Goal: Transaction & Acquisition: Purchase product/service

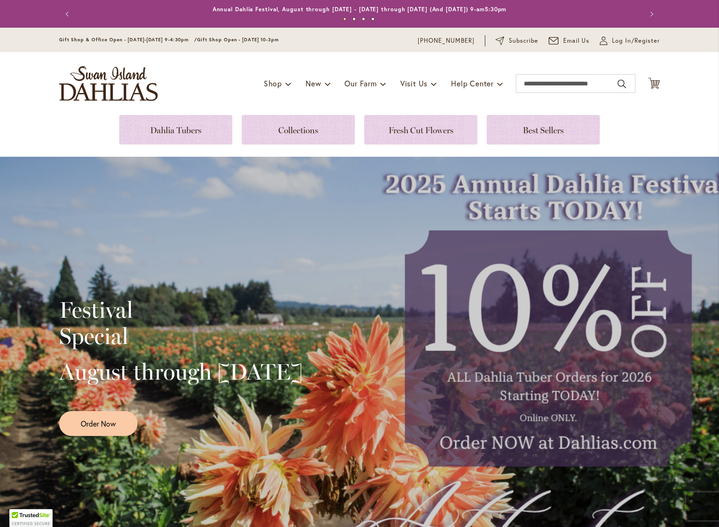
click at [529, 64] on div "Toggle Nav Shop Dahlia Tubers Collections Fresh Cut Dahlias Gardening Supplies …" at bounding box center [359, 83] width 619 height 63
click at [536, 84] on input "Search" at bounding box center [576, 83] width 120 height 19
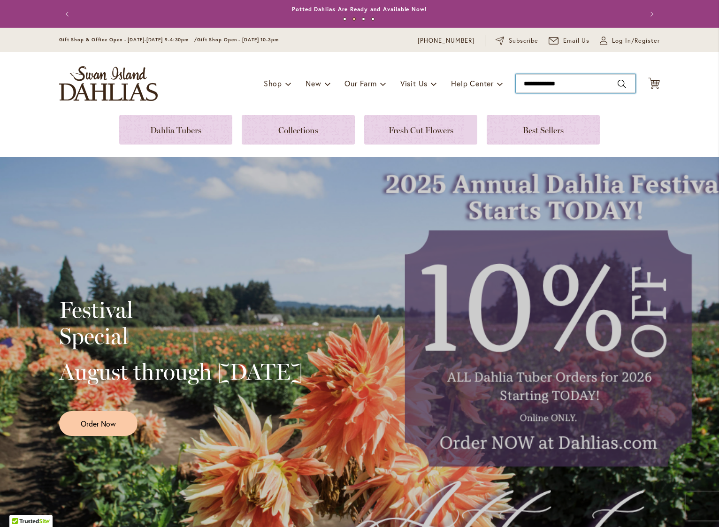
type input "**********"
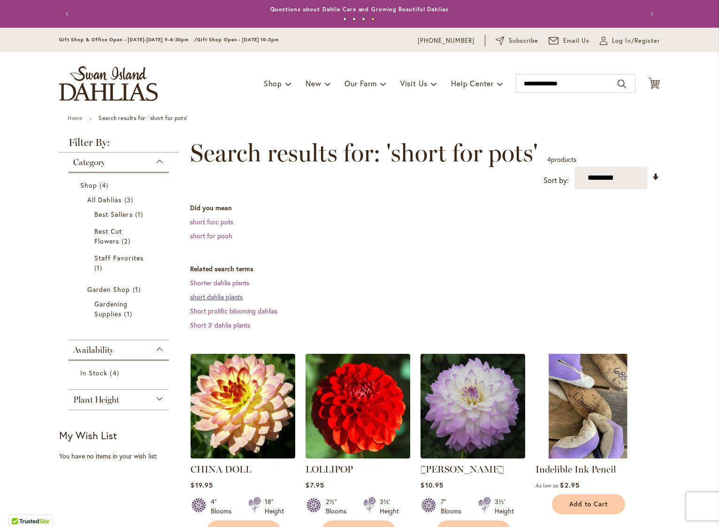
click at [203, 297] on link "short dahlia plants" at bounding box center [216, 296] width 53 height 9
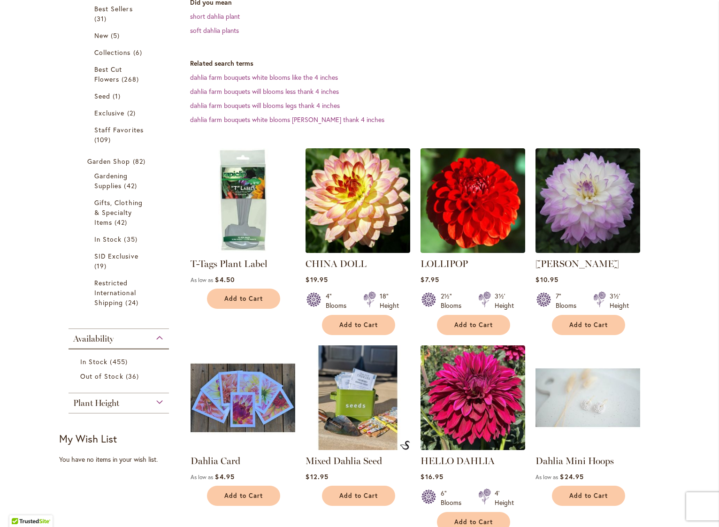
scroll to position [206, 0]
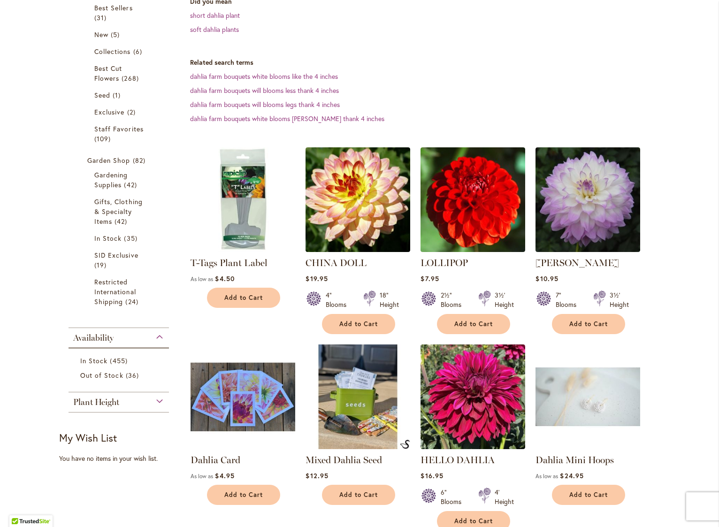
click at [154, 397] on div "Plant Height" at bounding box center [119, 399] width 100 height 15
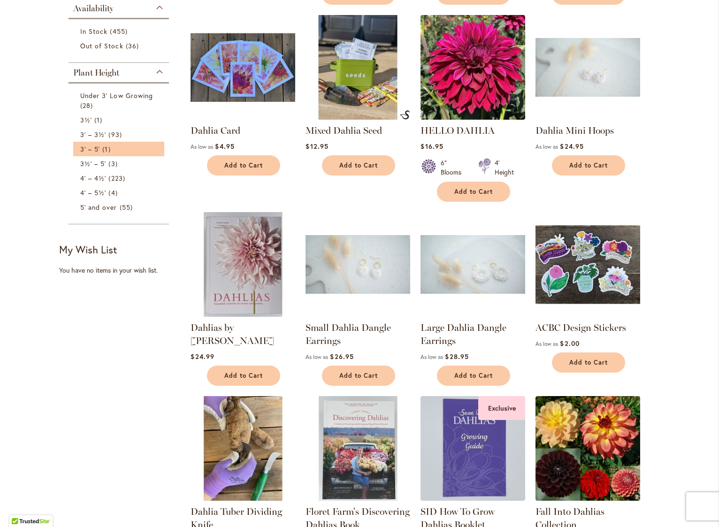
scroll to position [535, 0]
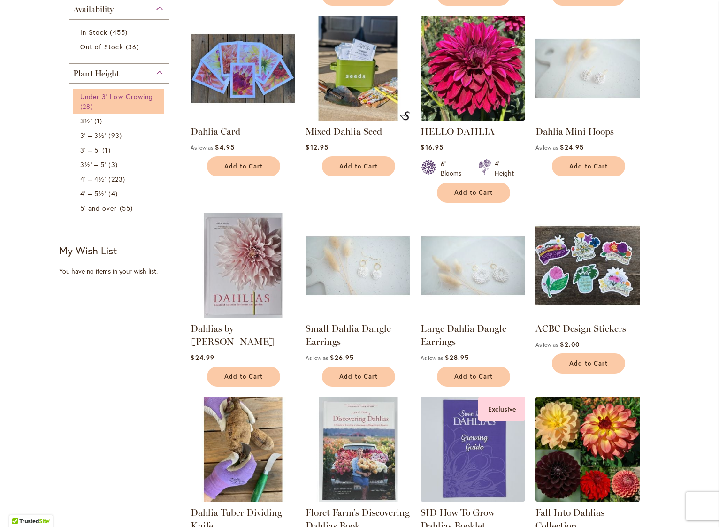
click at [95, 95] on span "Under 3' Low Growing" at bounding box center [116, 96] width 73 height 9
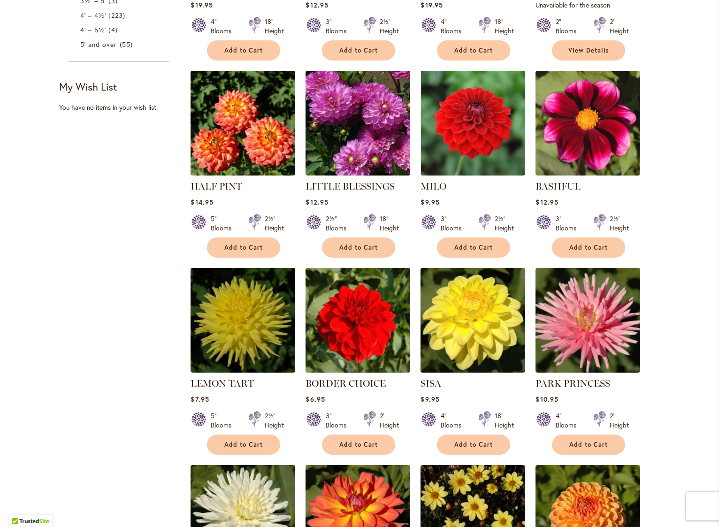
scroll to position [522, 0]
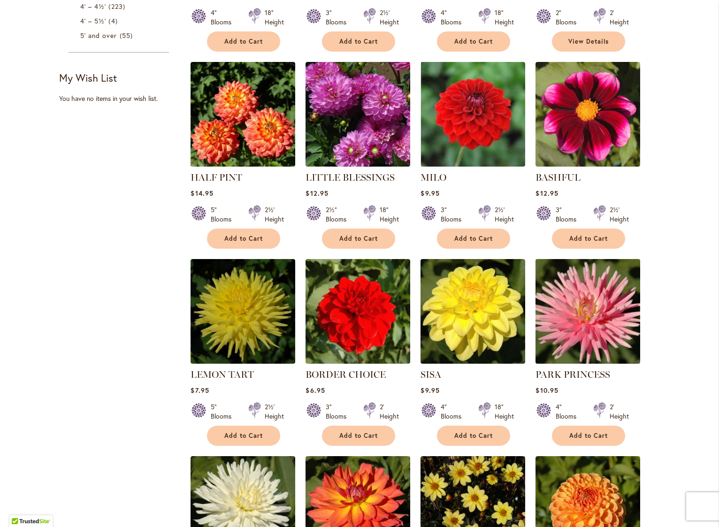
click at [605, 310] on img at bounding box center [588, 311] width 110 height 110
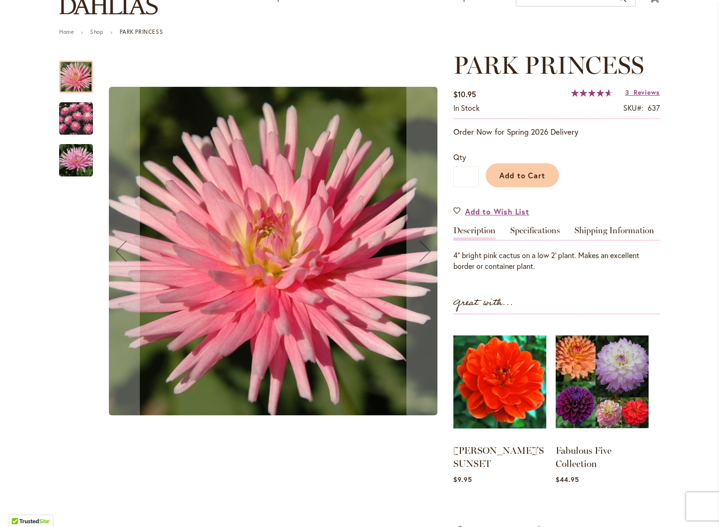
scroll to position [103, 0]
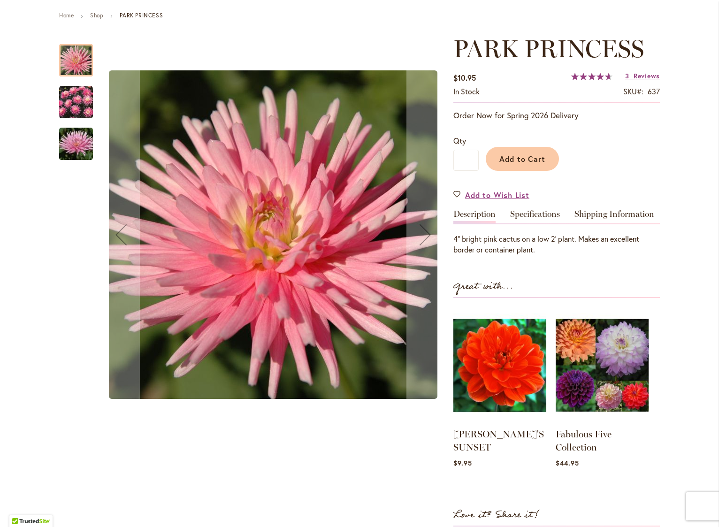
click at [70, 106] on img "PARK PRINCESS" at bounding box center [76, 102] width 34 height 34
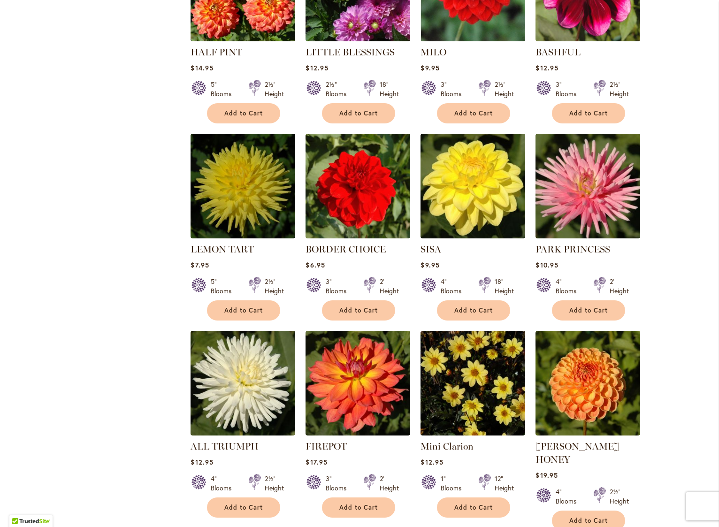
scroll to position [648, 0]
